Goal: Task Accomplishment & Management: Use online tool/utility

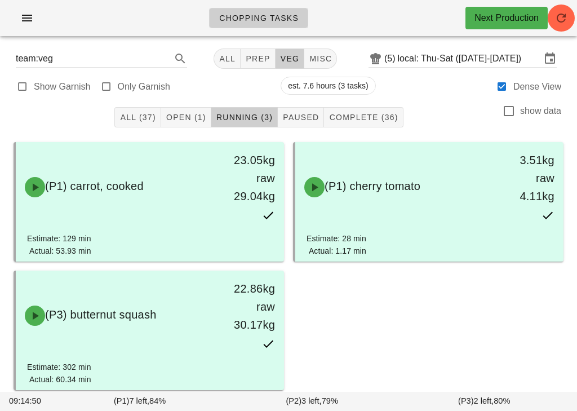
click at [348, 123] on button "Complete (36)" at bounding box center [363, 117] width 79 height 20
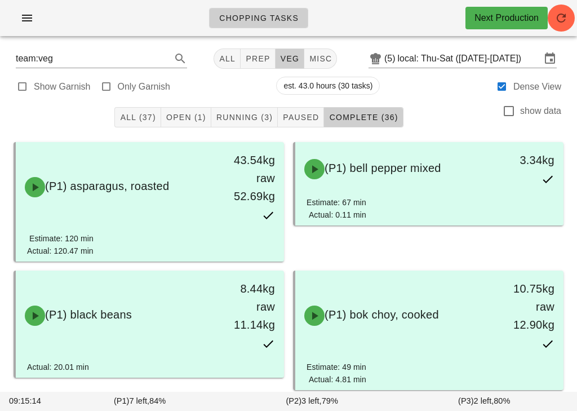
click at [146, 121] on span "All (37)" at bounding box center [138, 117] width 36 height 9
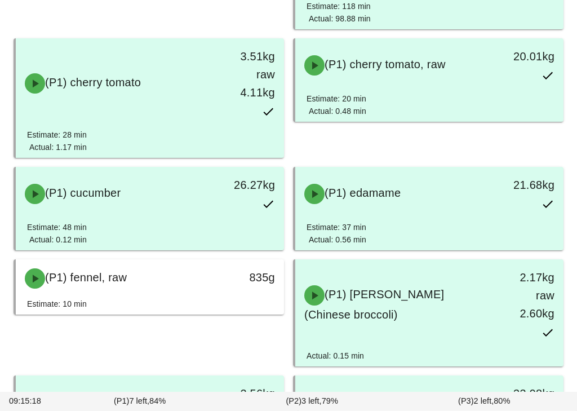
scroll to position [607, 0]
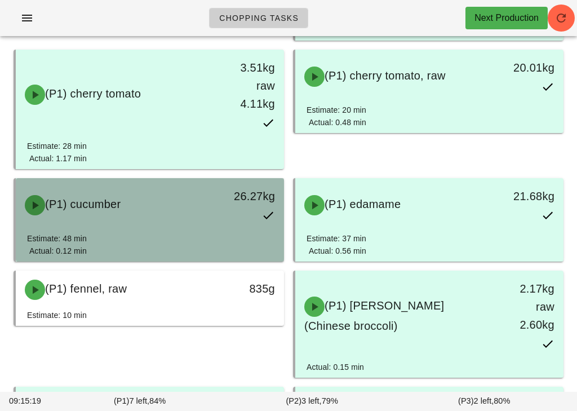
click at [263, 214] on icon at bounding box center [269, 216] width 14 height 14
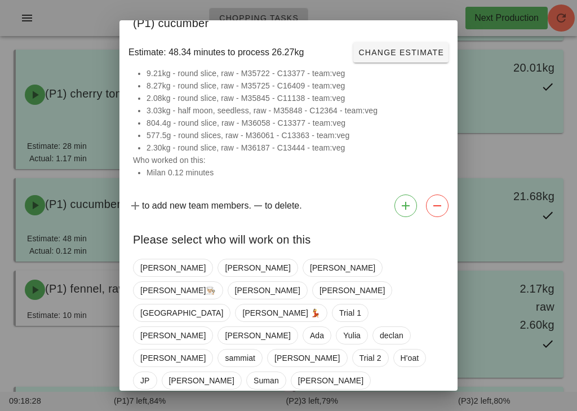
scroll to position [15, 0]
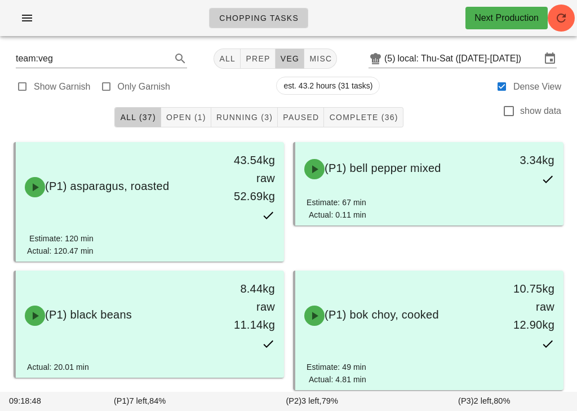
click at [34, 8] on button "button" at bounding box center [27, 18] width 36 height 20
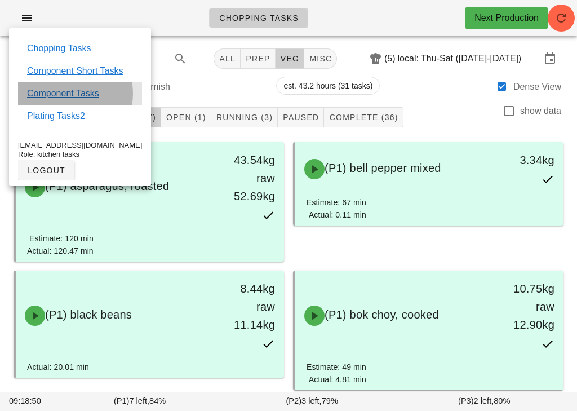
click at [74, 93] on link "Component Tasks" at bounding box center [63, 94] width 72 height 14
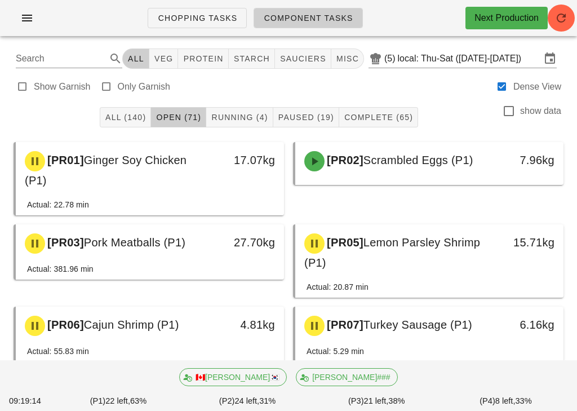
click at [179, 50] on button "veg" at bounding box center [163, 58] width 29 height 20
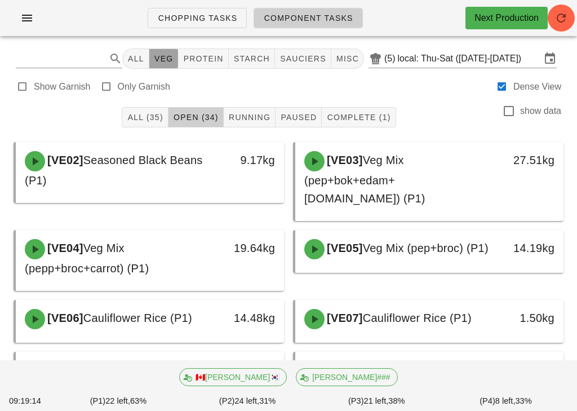
type input "team:veg"
click at [165, 60] on span "veg" at bounding box center [164, 58] width 20 height 9
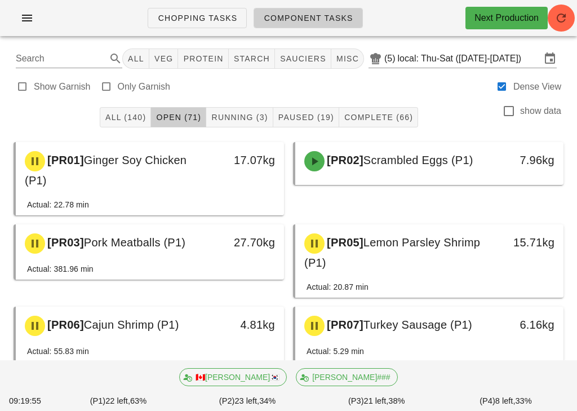
click at [117, 117] on span "All (140)" at bounding box center [125, 117] width 41 height 9
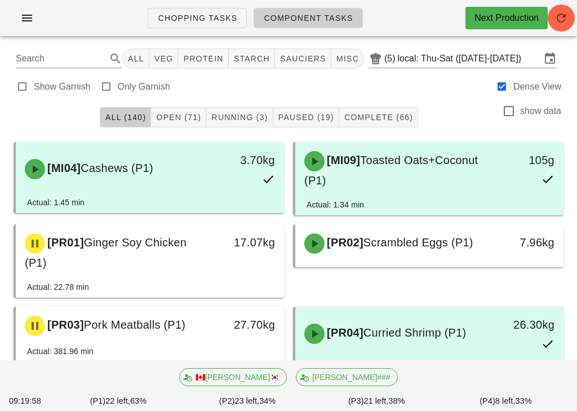
click at [178, 52] on button "veg" at bounding box center [163, 58] width 29 height 20
type input "team:veg"
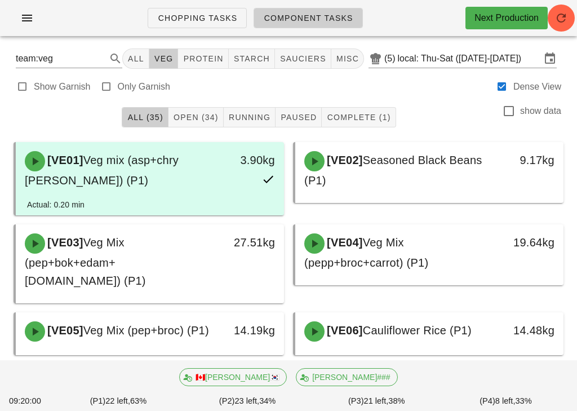
click at [193, 105] on div "All (35) Open (34) Running Paused Complete (1) show data" at bounding box center [289, 117] width 564 height 36
click at [196, 118] on span "Open (34)" at bounding box center [196, 117] width 46 height 9
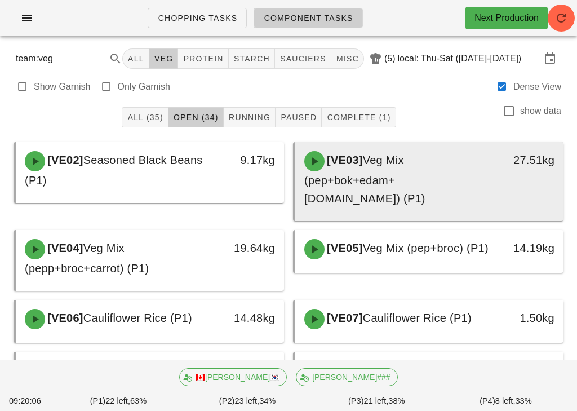
click at [418, 161] on div "[VE03] Veg Mix (pep+bok+edam+[DOMAIN_NAME]) (P1)" at bounding box center [397, 179] width 198 height 70
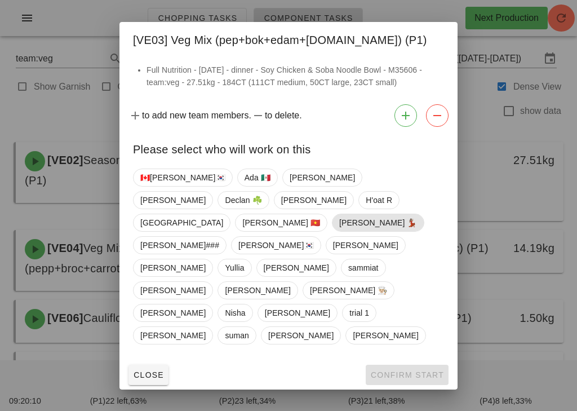
click at [339, 231] on span "[PERSON_NAME] 💃🏽" at bounding box center [378, 222] width 78 height 17
click at [421, 370] on span "Confirm Start" at bounding box center [407, 374] width 74 height 9
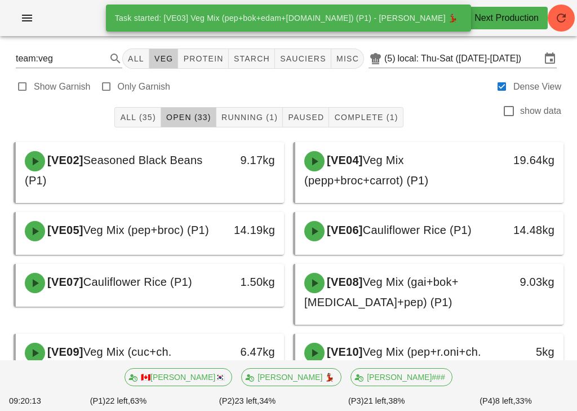
click at [253, 114] on span "Running (1)" at bounding box center [249, 117] width 57 height 9
